Goal: Task Accomplishment & Management: Use online tool/utility

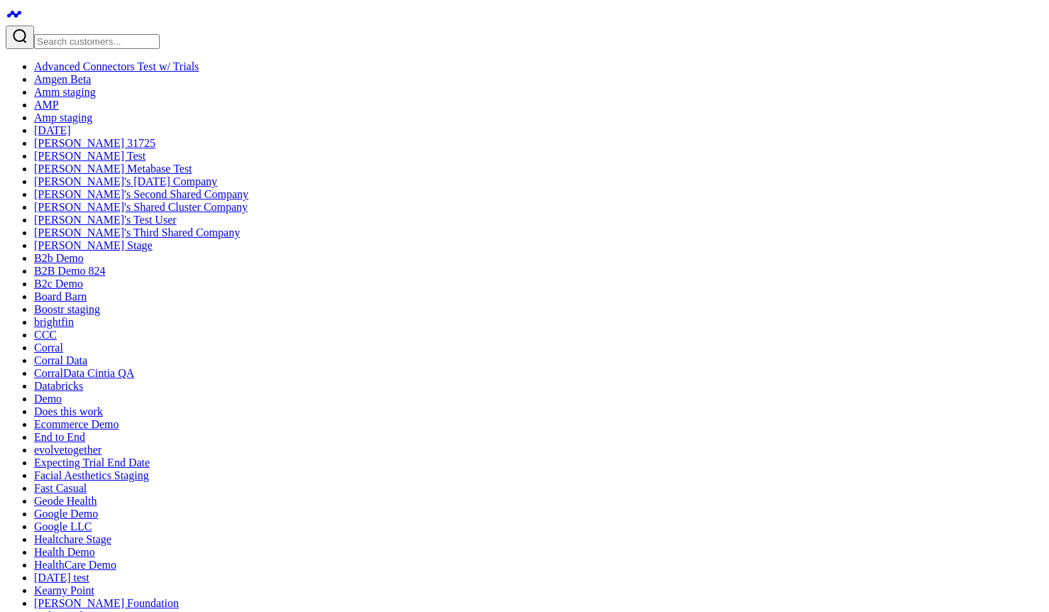
click at [18, 25] on link at bounding box center [14, 19] width 17 height 12
